Goal: Check status

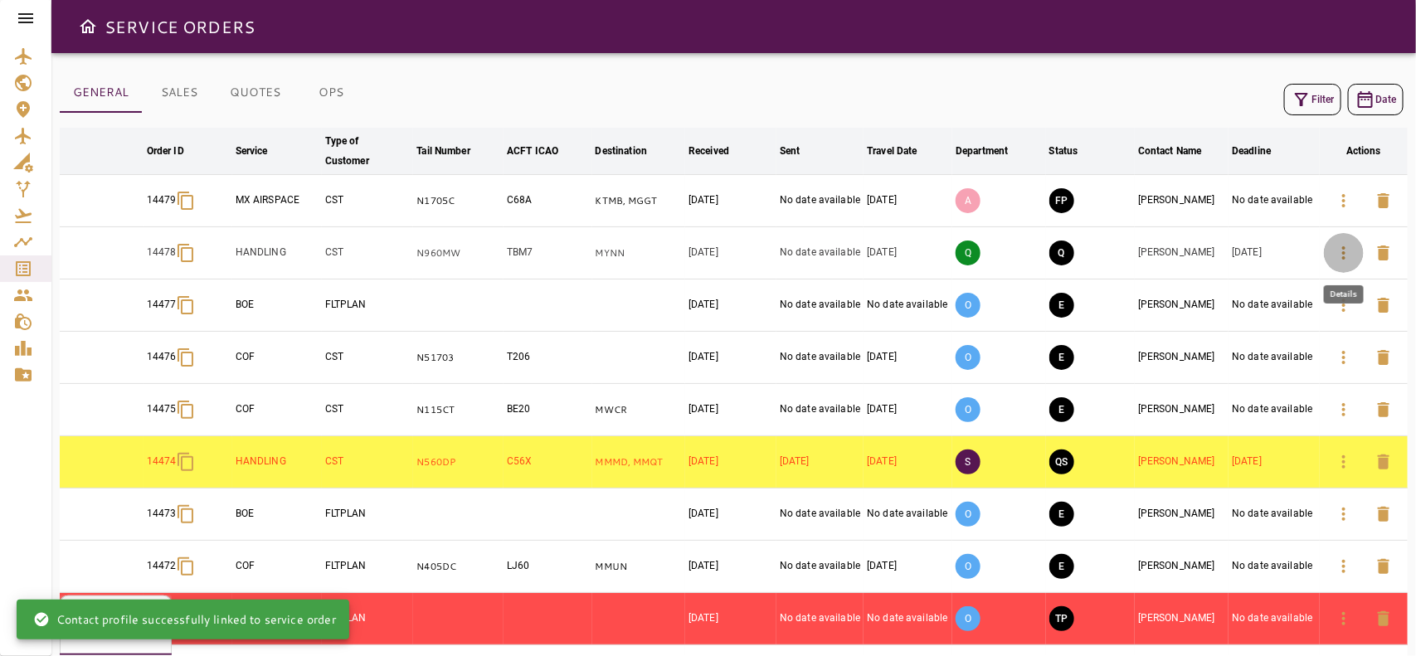
click at [1329, 251] on button "button" at bounding box center [1344, 253] width 40 height 40
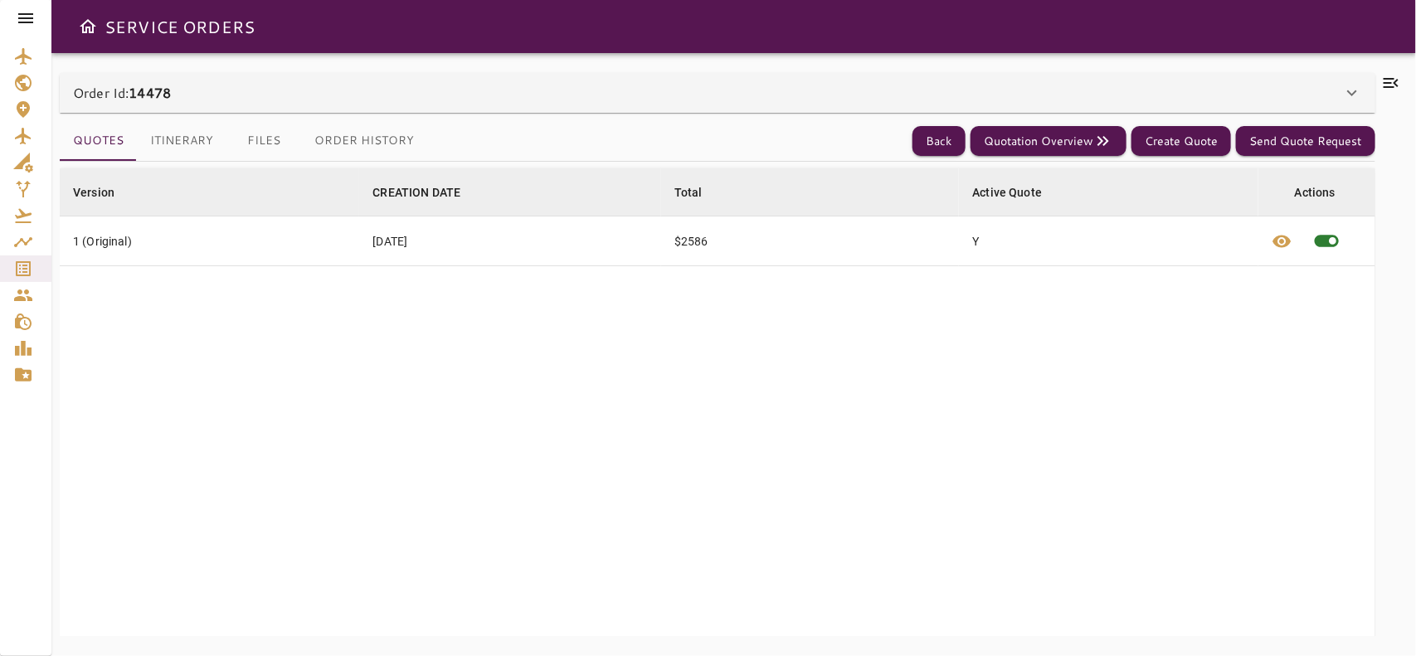
click at [479, 83] on div "Order Id: 14478" at bounding box center [707, 93] width 1269 height 20
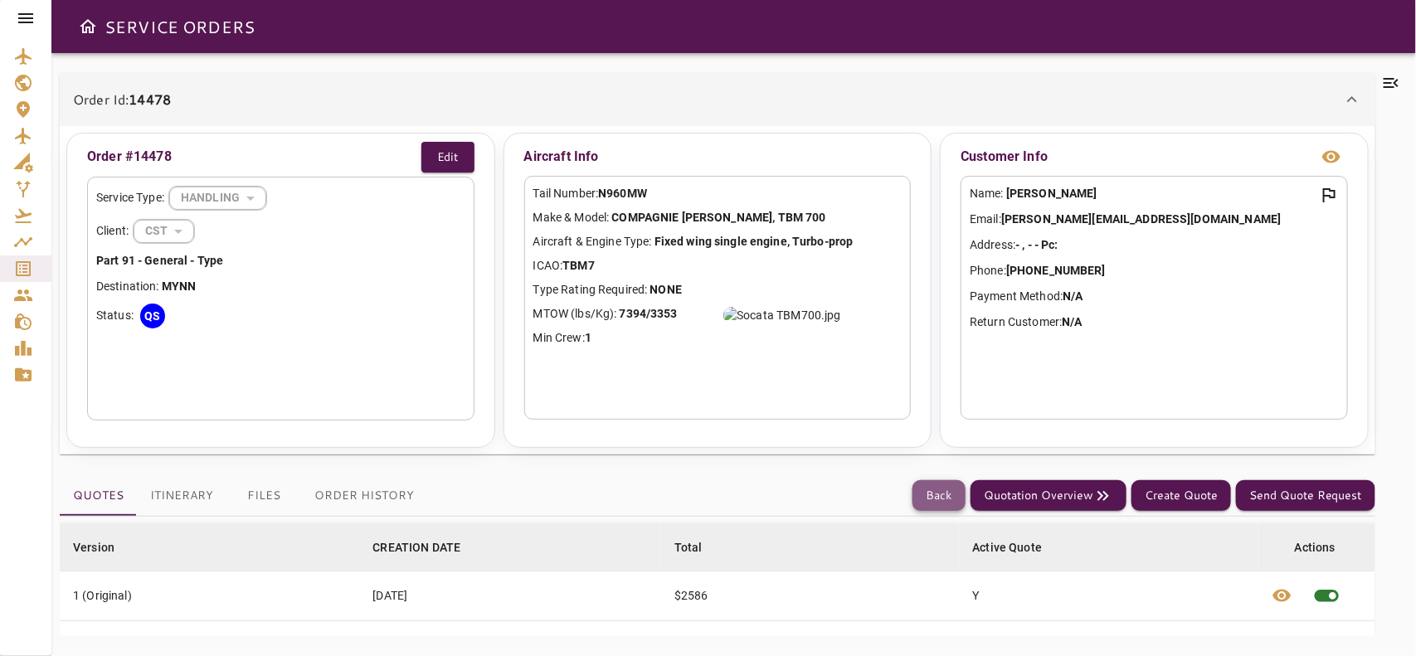
click at [922, 488] on button "Back" at bounding box center [938, 495] width 53 height 31
